Goal: Transaction & Acquisition: Purchase product/service

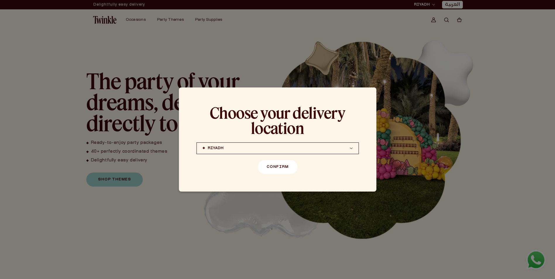
click at [275, 168] on button "Confirm" at bounding box center [277, 167] width 39 height 14
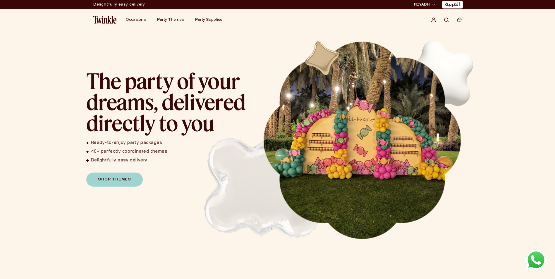
click at [454, 3] on link "العربية" at bounding box center [452, 5] width 15 height 6
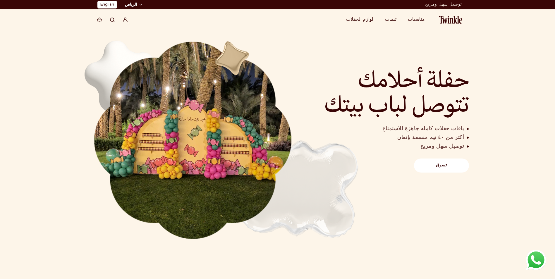
click at [439, 169] on link "تسوق" at bounding box center [441, 165] width 55 height 14
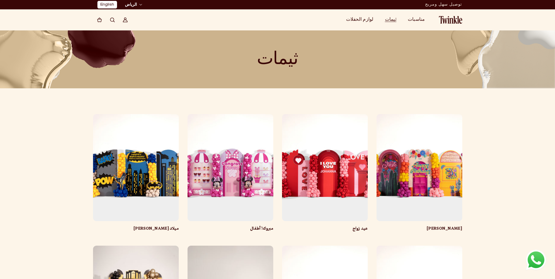
click at [428, 226] on link "[PERSON_NAME]" at bounding box center [419, 229] width 86 height 6
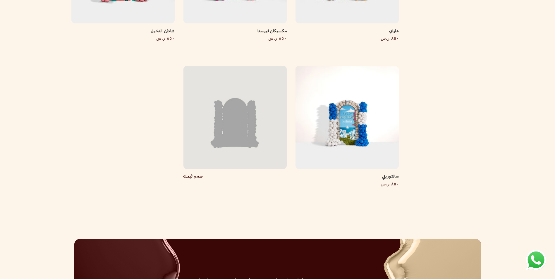
scroll to position [526, 0]
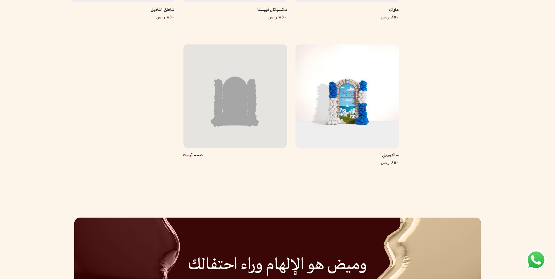
click at [203, 153] on link "صمم ثيمك" at bounding box center [192, 155] width 19 height 5
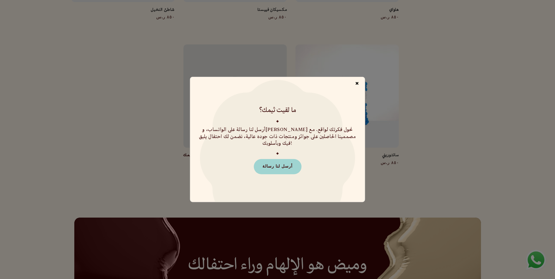
click at [355, 89] on span "×" at bounding box center [357, 83] width 10 height 11
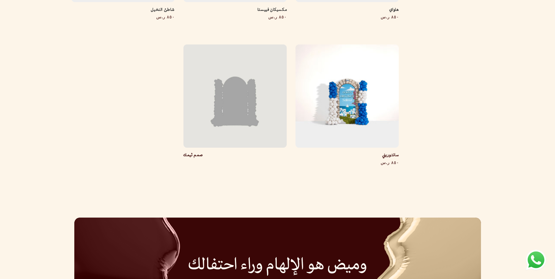
click at [302, 153] on link "سانتوريني" at bounding box center [346, 156] width 103 height 6
click at [203, 153] on link "صمم ثيمك" at bounding box center [192, 155] width 19 height 5
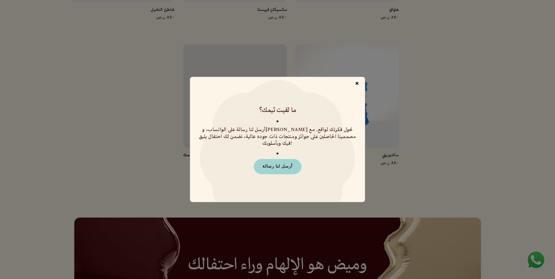
click at [358, 88] on span "×" at bounding box center [357, 83] width 10 height 11
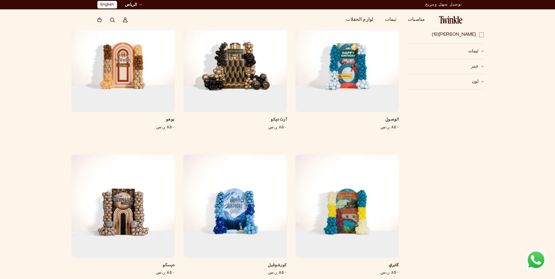
scroll to position [0, 0]
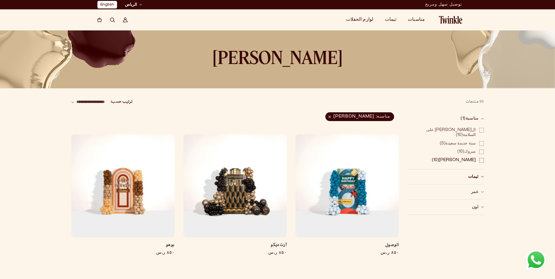
click at [473, 174] on span "ثيمات (0)" at bounding box center [473, 177] width 11 height 6
click at [473, 189] on span "عمر (0)" at bounding box center [475, 192] width 8 height 6
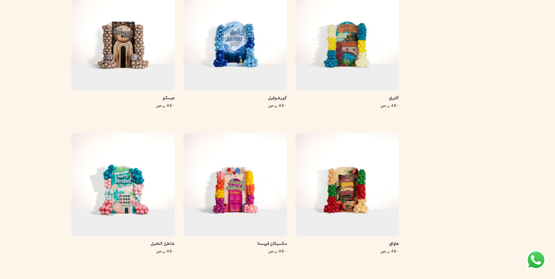
scroll to position [351, 0]
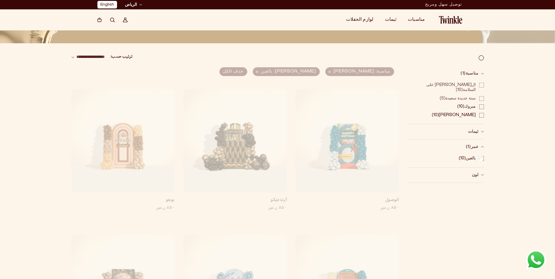
scroll to position [4, 0]
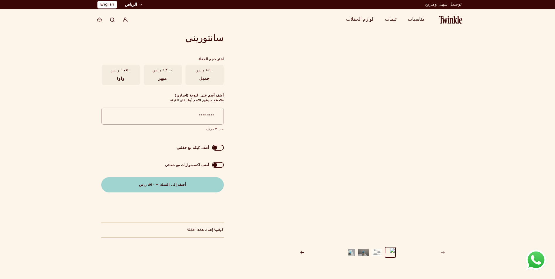
scroll to position [0, -1]
drag, startPoint x: 273, startPoint y: 174, endPoint x: 273, endPoint y: 169, distance: 5.0
